Goal: Complete application form

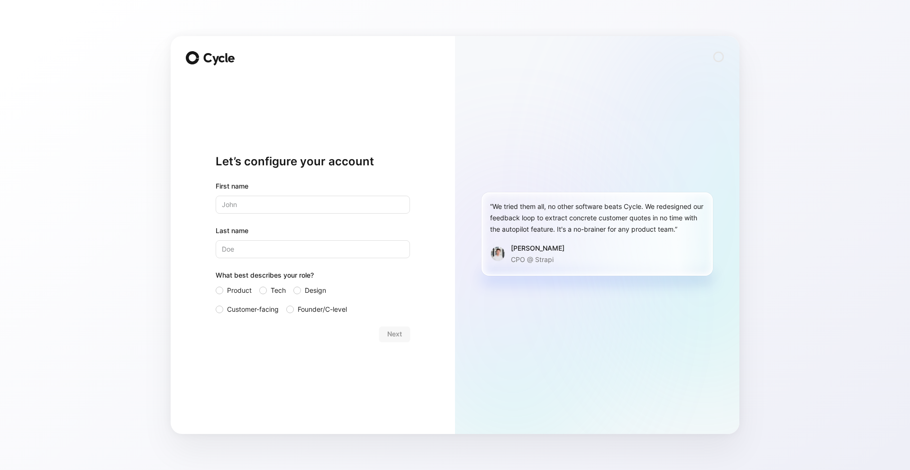
click at [301, 208] on input "text" at bounding box center [313, 205] width 194 height 18
type input "[PERSON_NAME]"
type input "c"
type input "Cariot"
click at [216, 304] on input "Customer-facing" at bounding box center [216, 304] width 0 height 0
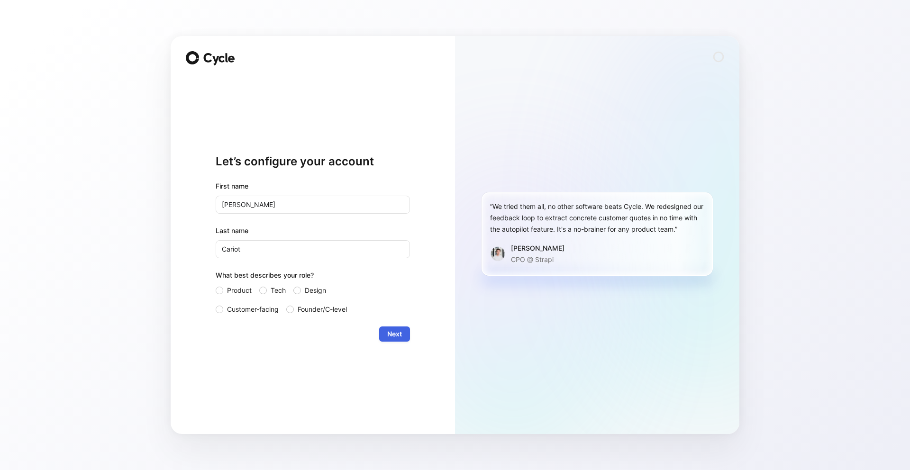
click at [394, 333] on span "Next" at bounding box center [394, 334] width 15 height 11
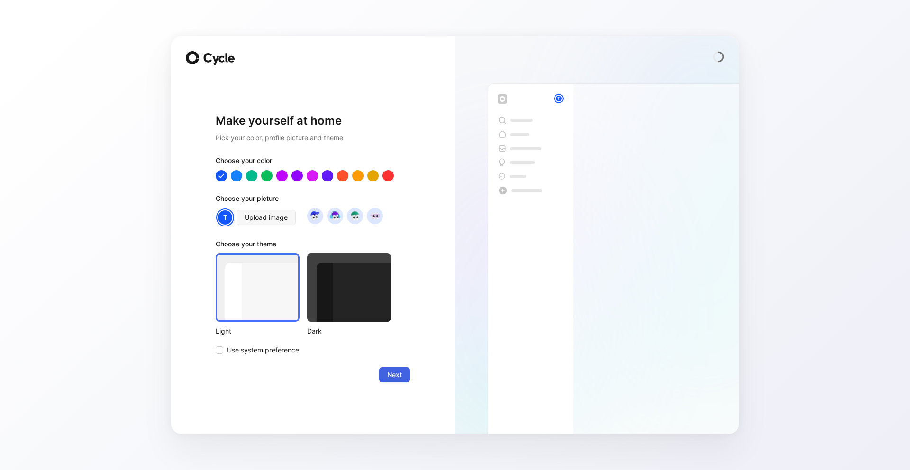
click at [389, 374] on span "Next" at bounding box center [394, 374] width 15 height 11
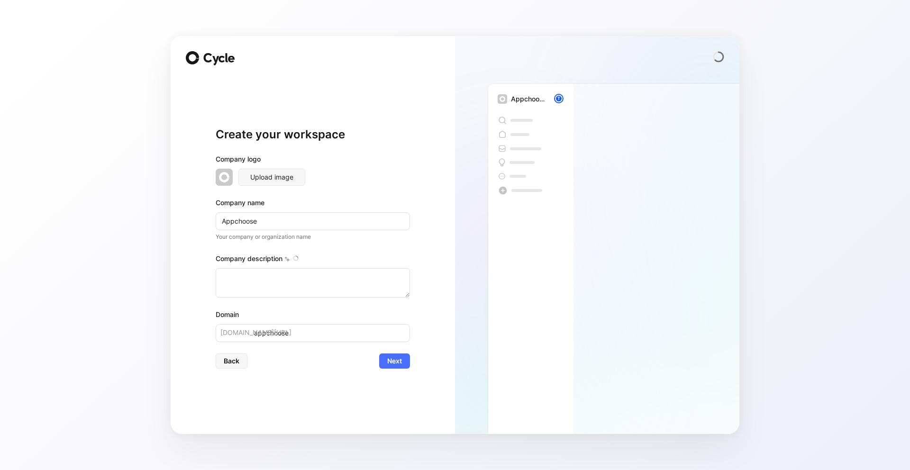
type textarea "Choose is a free mobile app and online concept store based in [GEOGRAPHIC_DATA]…"
click at [389, 373] on div "Create your workspace Company logo Upload image Company name Appchoose Your com…" at bounding box center [313, 248] width 194 height 342
click at [391, 366] on span "Next" at bounding box center [394, 361] width 15 height 11
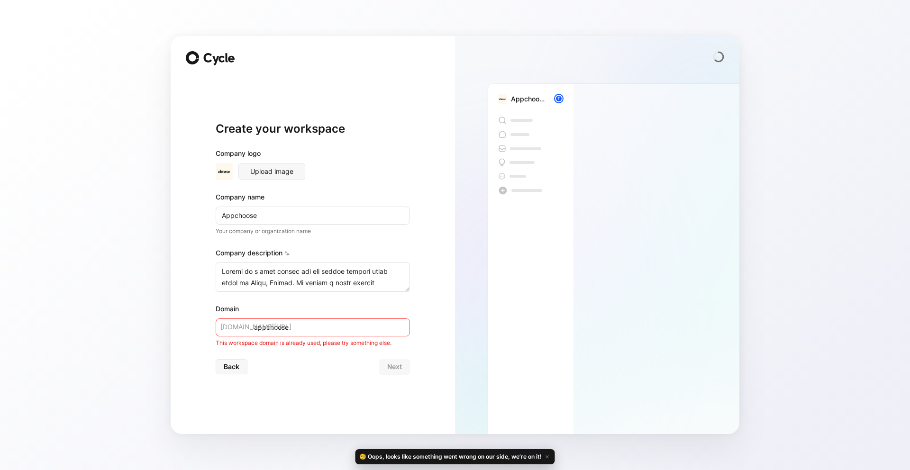
click at [279, 319] on input "appchoose" at bounding box center [313, 328] width 194 height 18
click at [238, 373] on button "Back" at bounding box center [232, 366] width 32 height 15
